Goal: Transaction & Acquisition: Download file/media

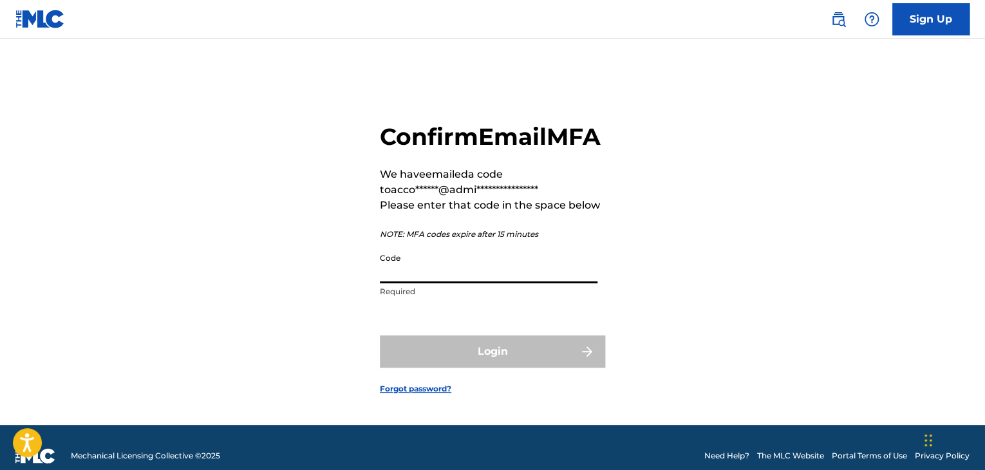
click at [502, 283] on input "Code" at bounding box center [489, 265] width 218 height 37
paste input "955044"
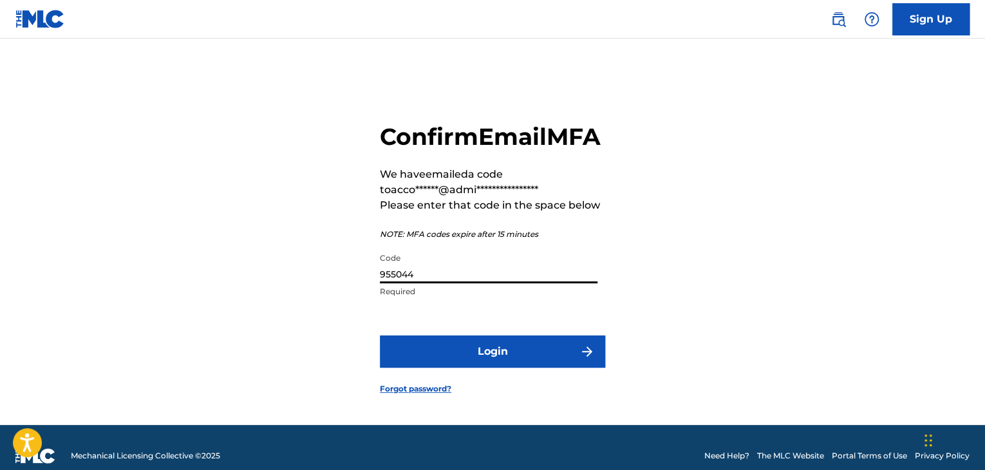
type input "955044"
click at [564, 368] on button "Login" at bounding box center [492, 351] width 225 height 32
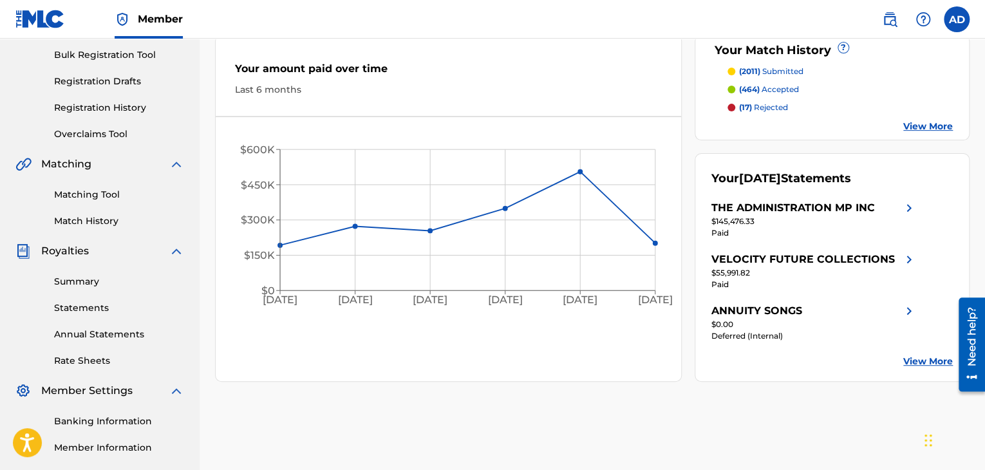
scroll to position [257, 0]
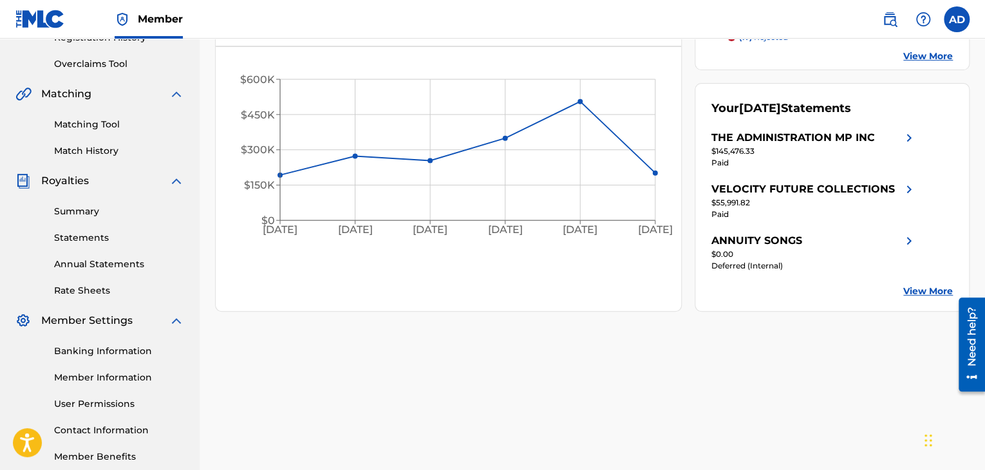
click at [91, 214] on link "Summary" at bounding box center [119, 212] width 130 height 14
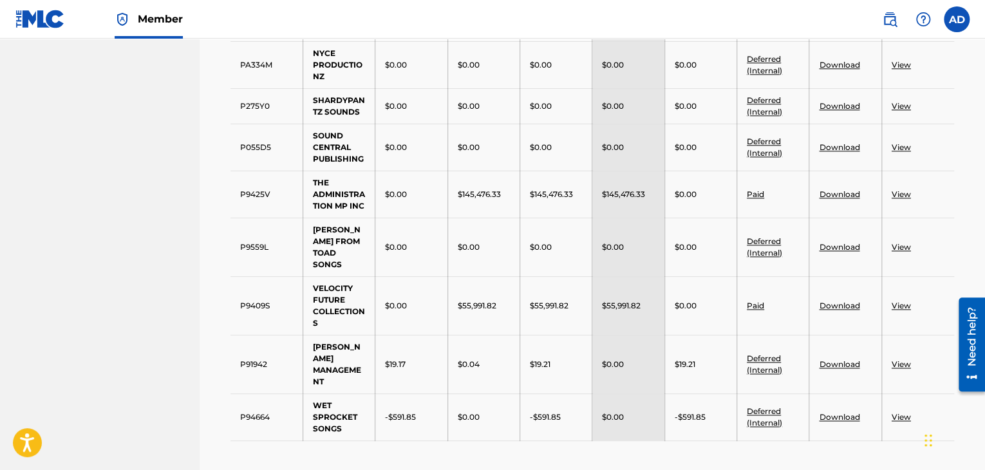
scroll to position [772, 0]
click at [823, 299] on link "Download" at bounding box center [839, 304] width 41 height 10
click at [904, 299] on link "View" at bounding box center [900, 304] width 19 height 10
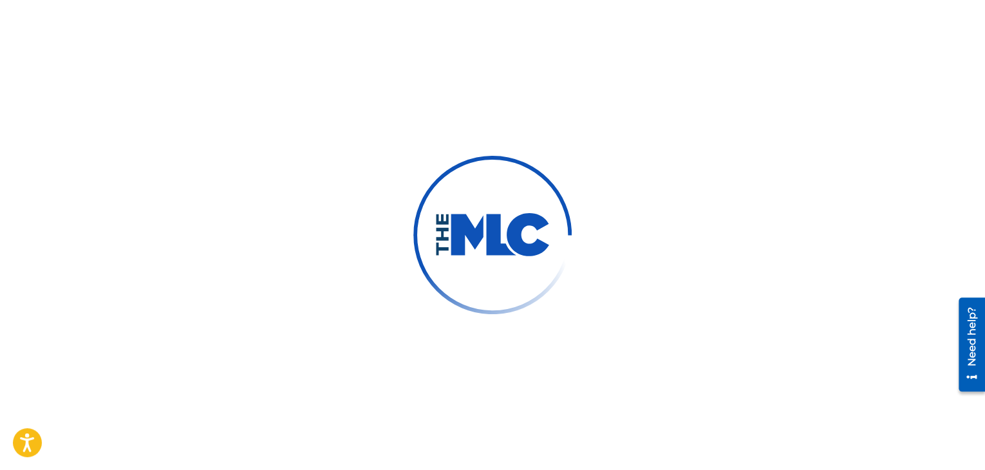
click at [496, 252] on img at bounding box center [492, 235] width 116 height 44
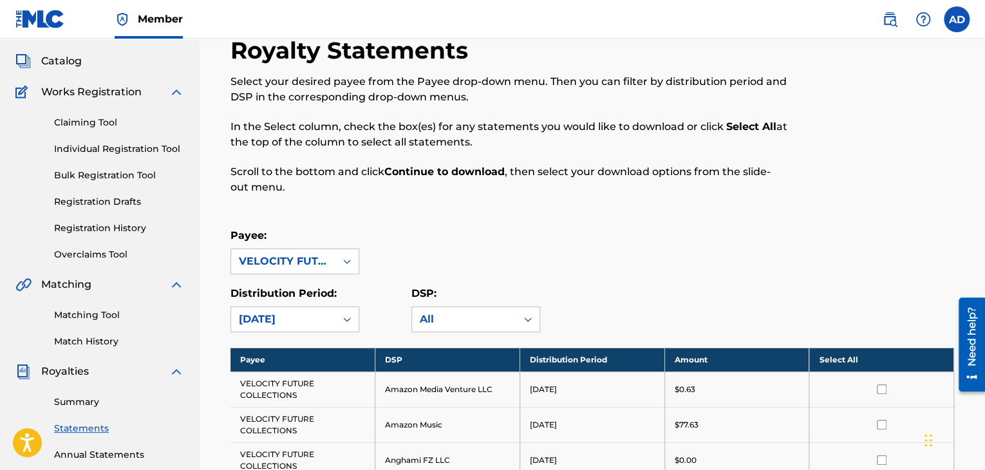
scroll to position [129, 0]
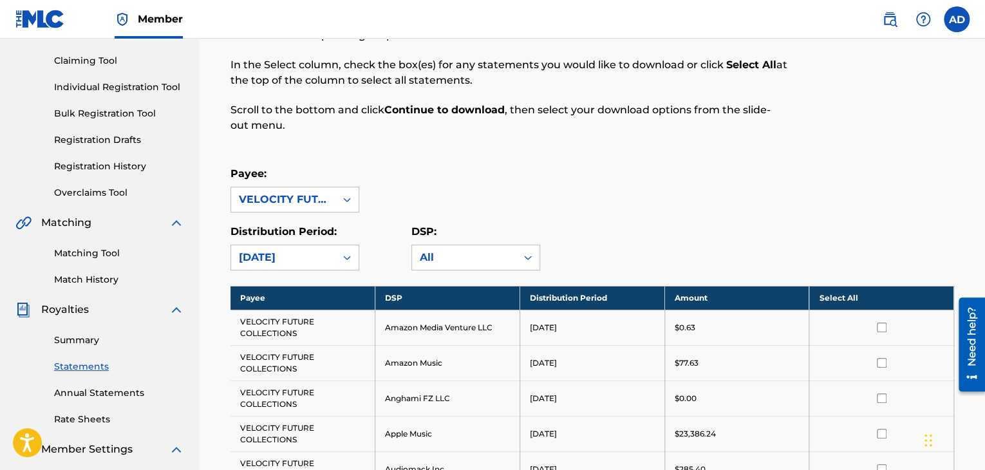
click at [837, 288] on th "Select All" at bounding box center [881, 298] width 145 height 24
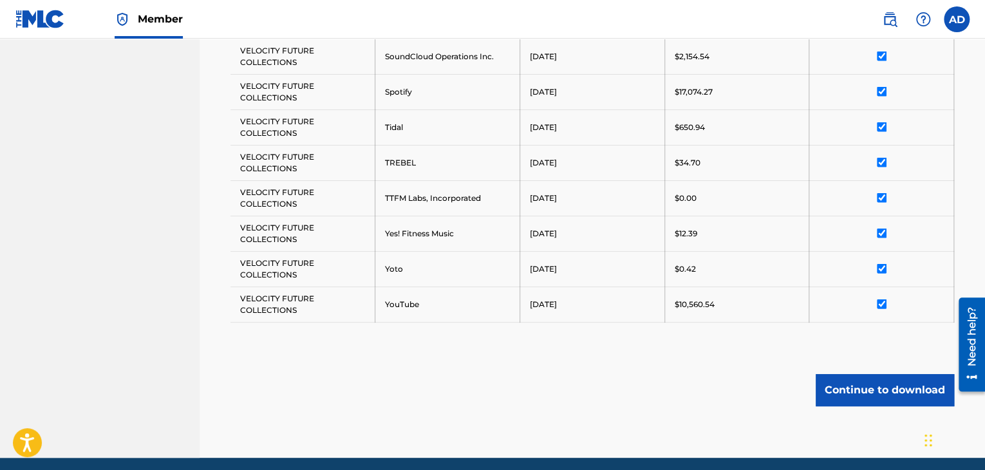
scroll to position [1287, 0]
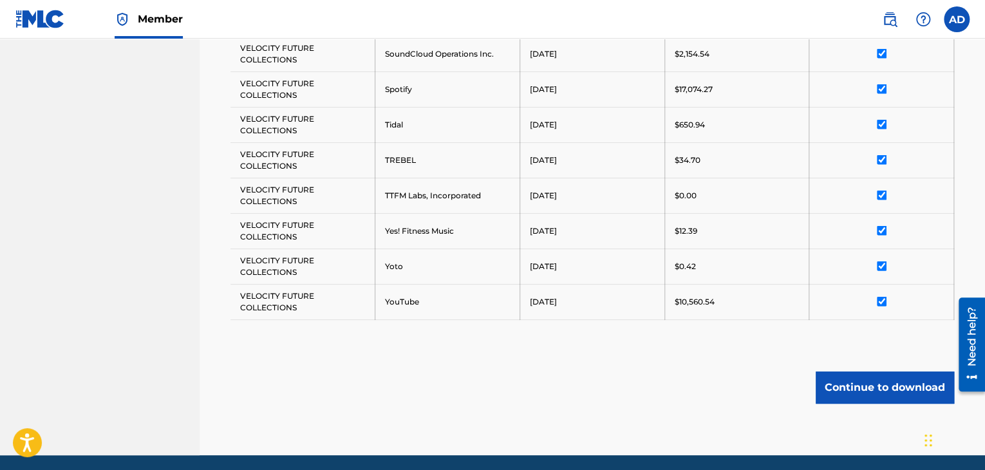
click at [868, 382] on button "Continue to download" at bounding box center [885, 387] width 138 height 32
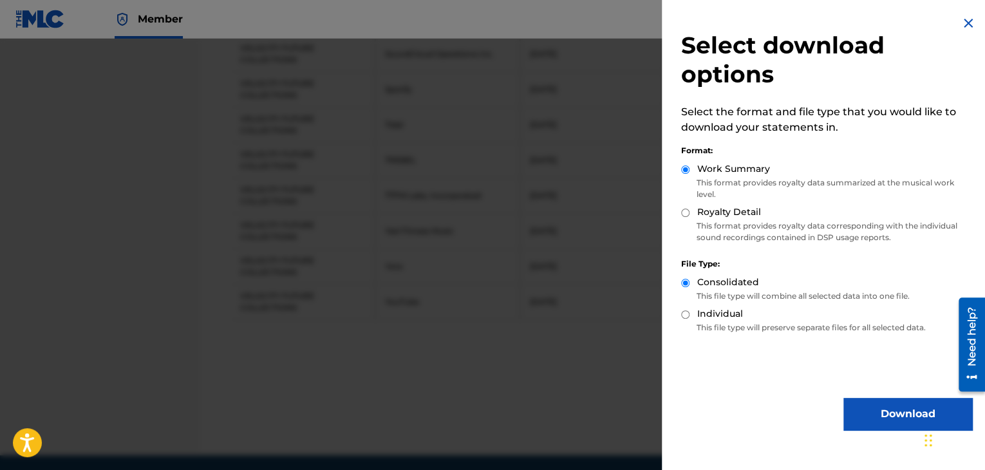
click at [685, 216] on input "Royalty Detail" at bounding box center [685, 213] width 8 height 8
radio input "true"
click at [908, 420] on button "Download" at bounding box center [907, 414] width 129 height 32
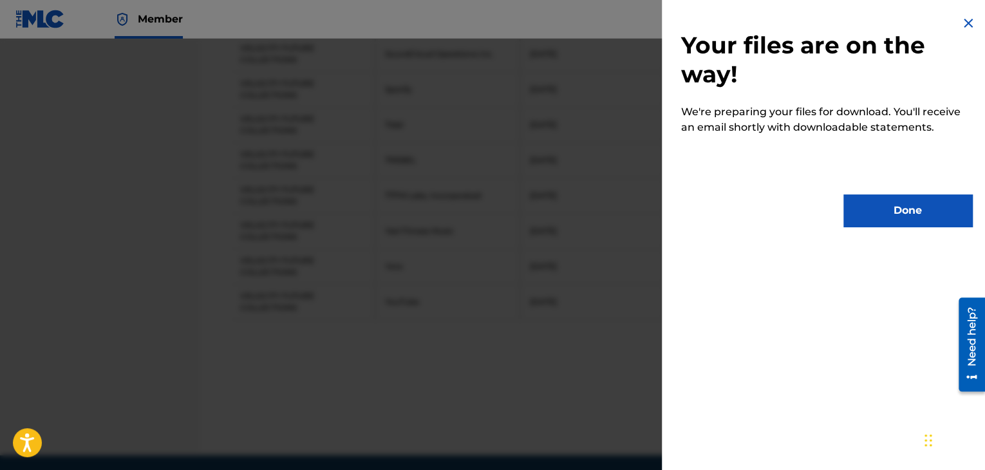
click at [881, 221] on button "Done" at bounding box center [907, 210] width 129 height 32
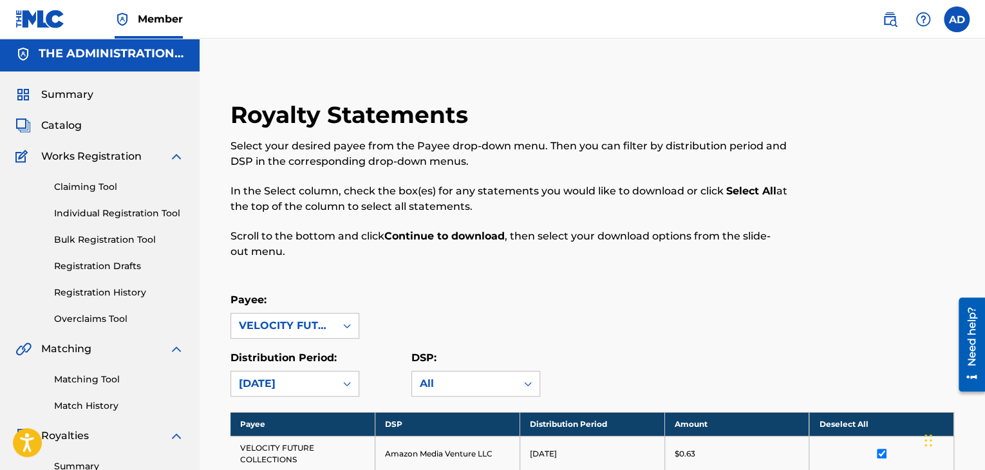
scroll to position [0, 0]
